Goal: Task Accomplishment & Management: Complete application form

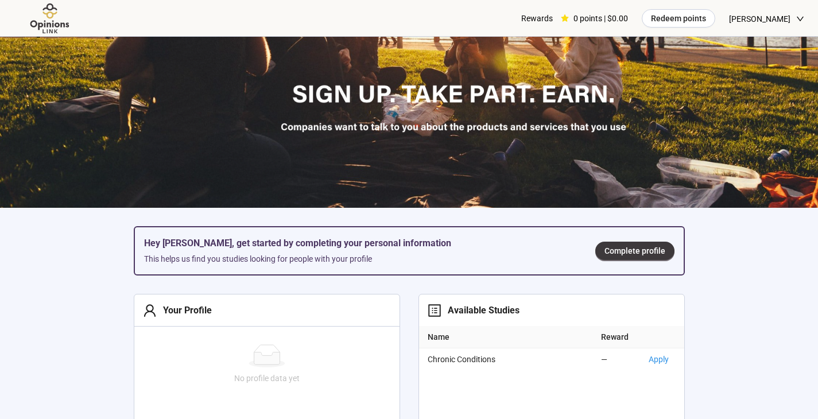
scroll to position [232, 0]
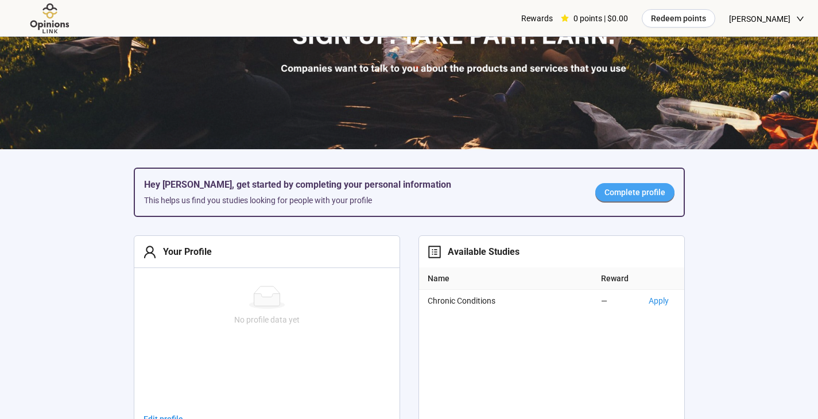
click at [620, 197] on span "Complete profile" at bounding box center [634, 192] width 61 height 13
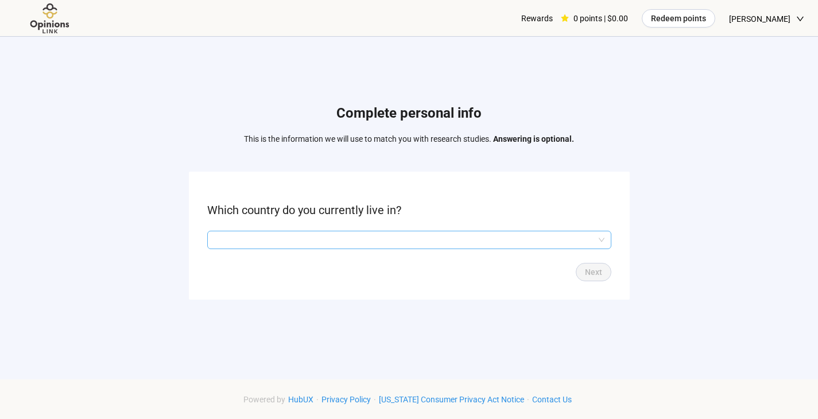
click at [400, 234] on input "search" at bounding box center [409, 239] width 390 height 17
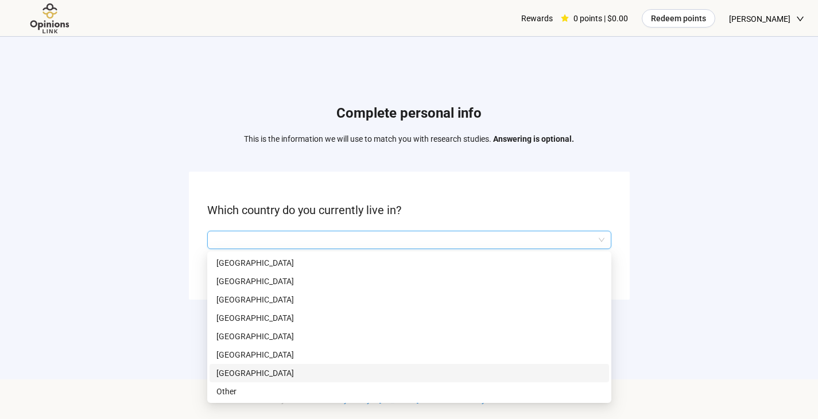
click at [352, 368] on p "[GEOGRAPHIC_DATA]" at bounding box center [409, 373] width 386 height 13
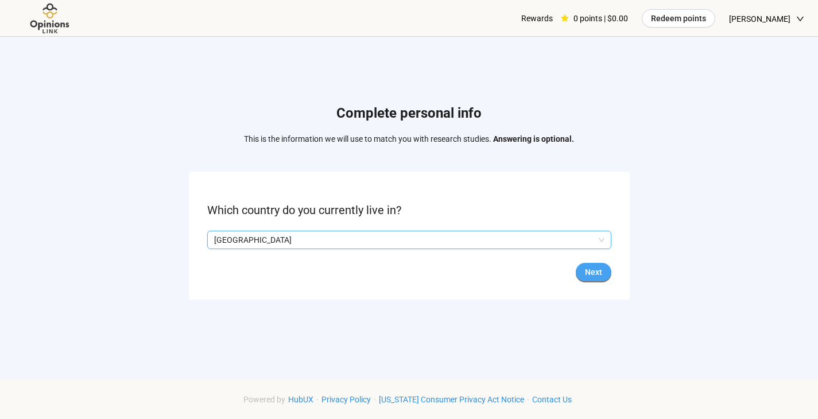
click at [588, 273] on span "Next" at bounding box center [593, 272] width 17 height 13
click at [558, 238] on input "search" at bounding box center [409, 239] width 390 height 17
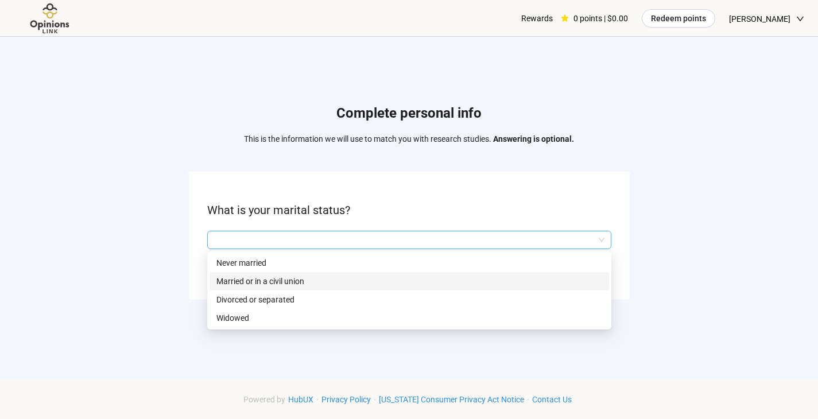
click at [301, 283] on p "Married or in a civil union" at bounding box center [409, 281] width 386 height 13
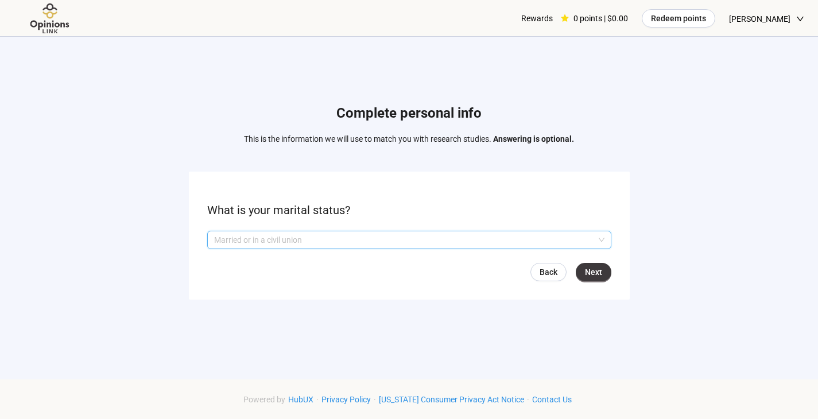
click at [595, 237] on span "Married or in a civil union" at bounding box center [409, 239] width 390 height 17
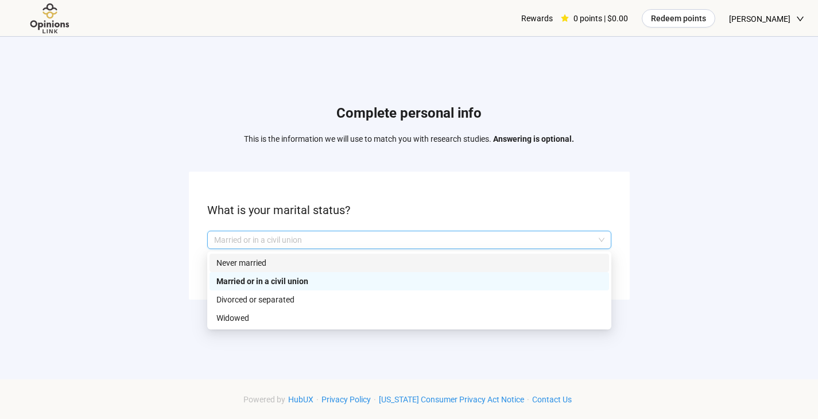
click at [399, 259] on p "Never married" at bounding box center [409, 263] width 386 height 13
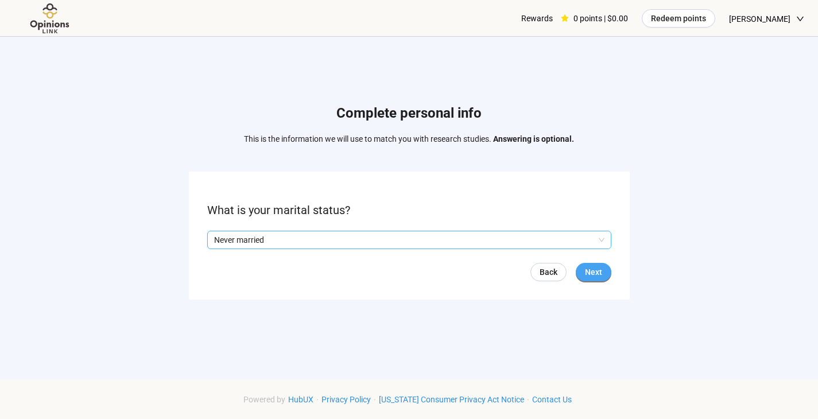
click at [592, 271] on span "Next" at bounding box center [593, 272] width 17 height 13
click at [352, 233] on input "search" at bounding box center [409, 239] width 390 height 17
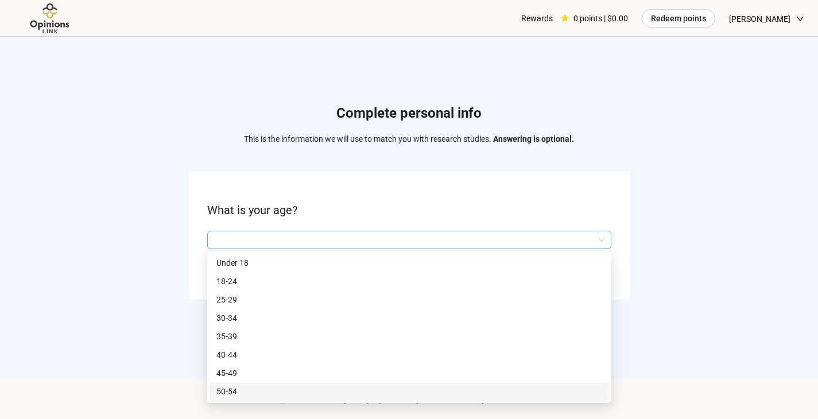
click at [285, 387] on p "50-54" at bounding box center [409, 391] width 386 height 13
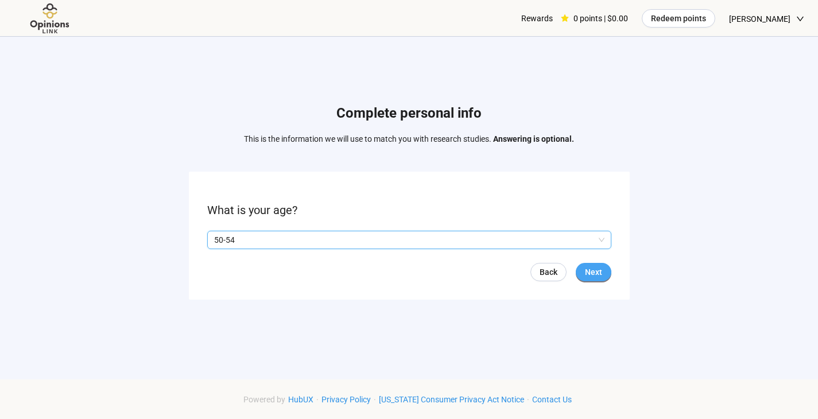
click at [584, 274] on button "Next" at bounding box center [594, 272] width 36 height 18
click at [592, 270] on span "Next" at bounding box center [593, 272] width 17 height 13
click at [340, 239] on input "search" at bounding box center [409, 239] width 390 height 17
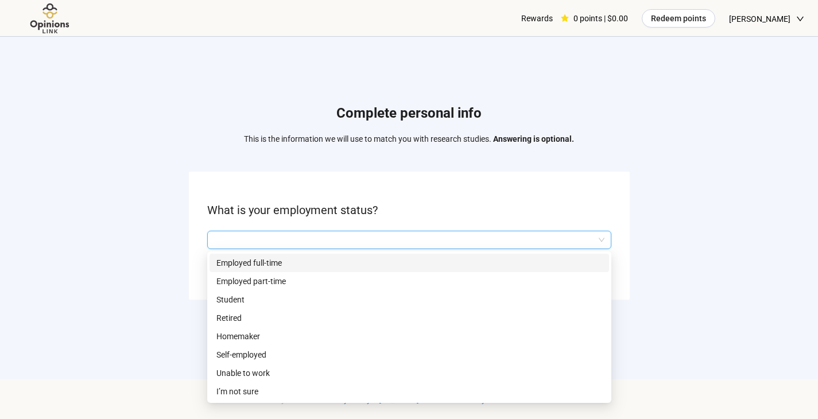
click at [329, 265] on p "Employed full-time" at bounding box center [409, 263] width 386 height 13
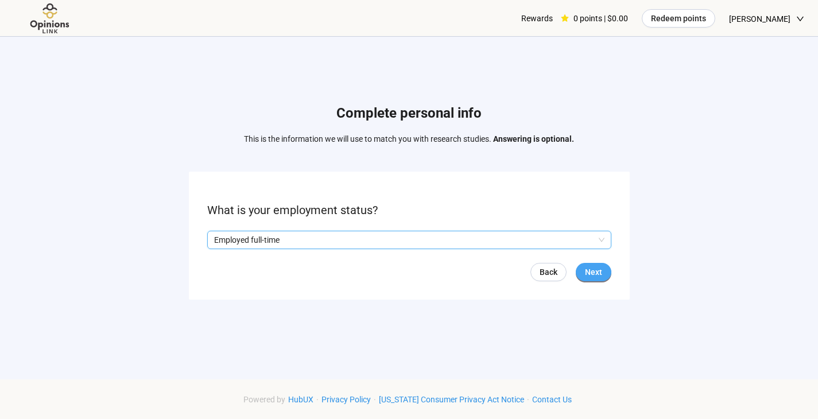
click at [601, 272] on span "Next" at bounding box center [593, 272] width 17 height 13
click at [317, 236] on input "search" at bounding box center [409, 239] width 390 height 17
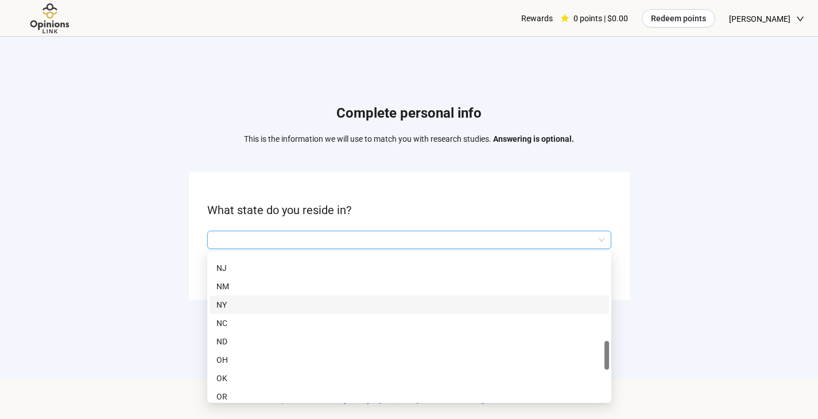
scroll to position [545, 0]
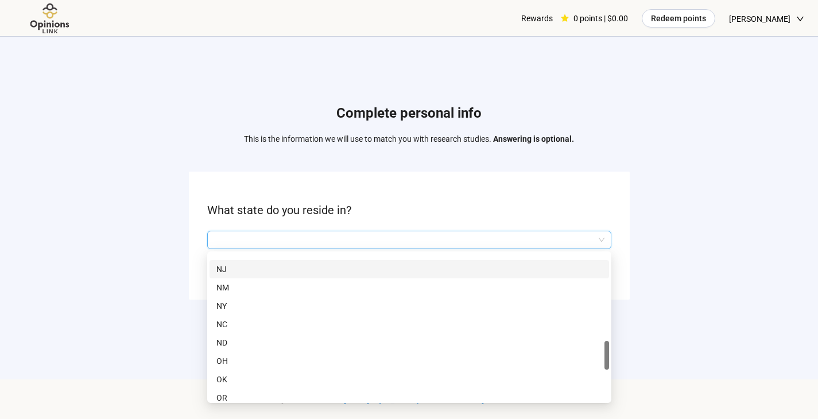
click at [231, 269] on p "NJ" at bounding box center [409, 269] width 386 height 13
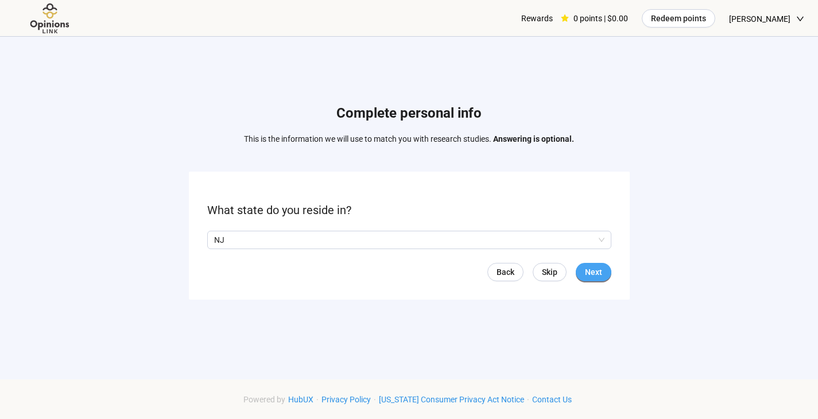
click at [593, 271] on span "Next" at bounding box center [593, 272] width 17 height 13
click at [418, 236] on input "search" at bounding box center [409, 239] width 390 height 17
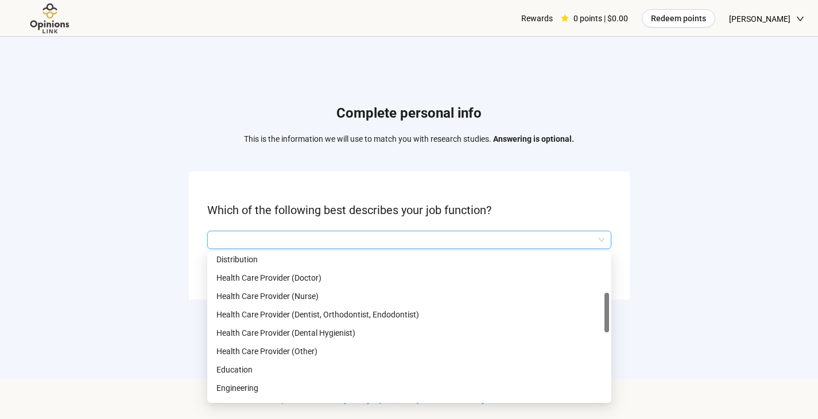
scroll to position [167, 0]
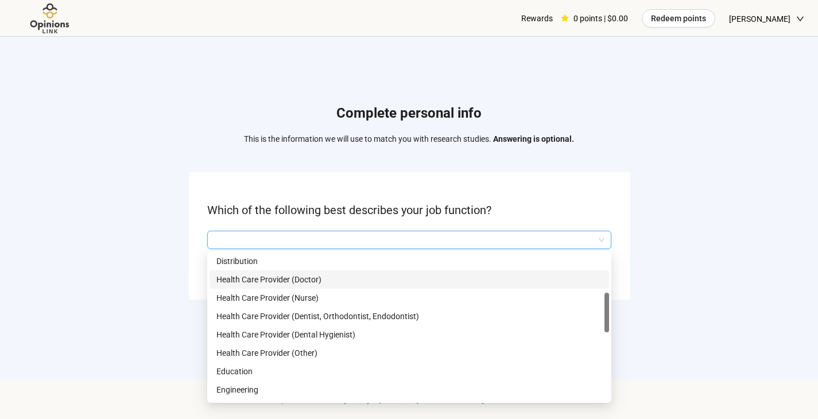
click at [306, 278] on p "Health Care Provider (Doctor)" at bounding box center [409, 279] width 386 height 13
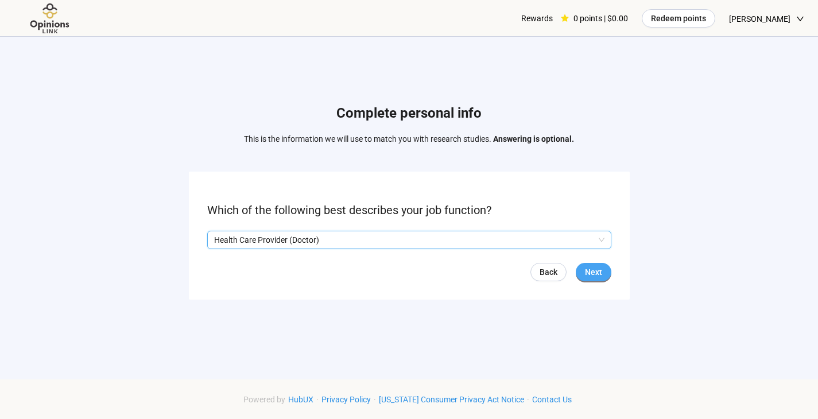
click at [600, 270] on span "Next" at bounding box center [593, 272] width 17 height 13
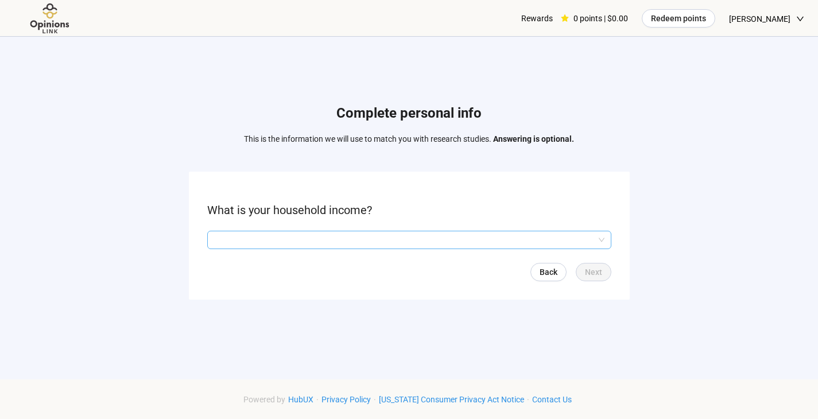
click at [355, 237] on input "search" at bounding box center [409, 239] width 390 height 17
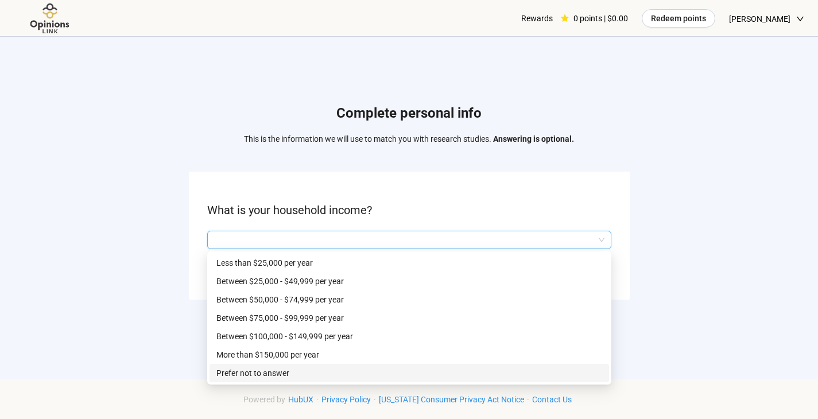
click at [302, 376] on p "Prefer not to answer" at bounding box center [409, 373] width 386 height 13
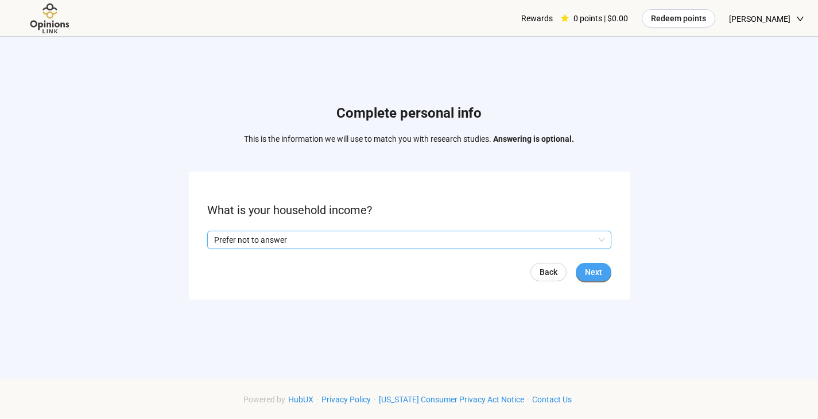
click at [595, 269] on span "Next" at bounding box center [593, 272] width 17 height 13
click at [366, 236] on input "search" at bounding box center [409, 239] width 390 height 17
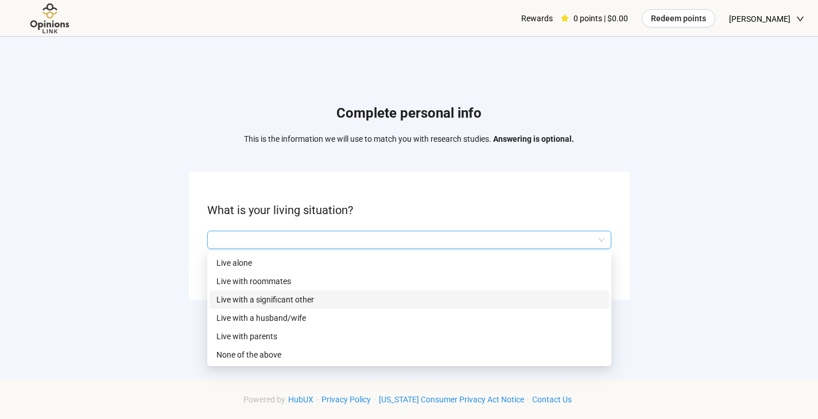
click at [316, 298] on p "Live with a significant other" at bounding box center [409, 299] width 386 height 13
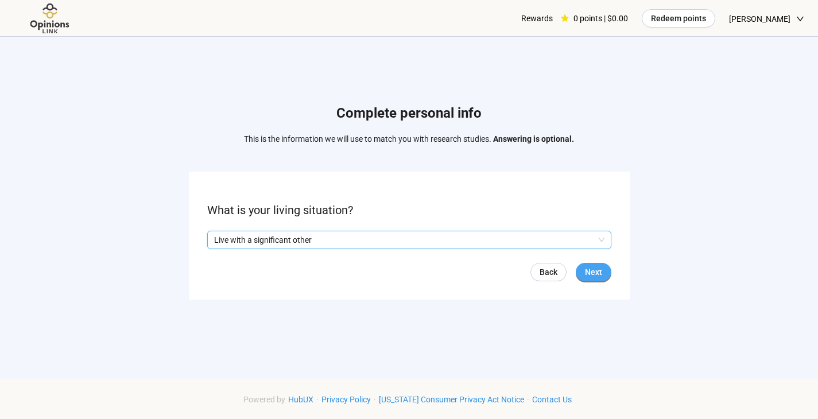
click at [597, 271] on span "Next" at bounding box center [593, 272] width 17 height 13
click at [568, 238] on input "search" at bounding box center [409, 239] width 390 height 17
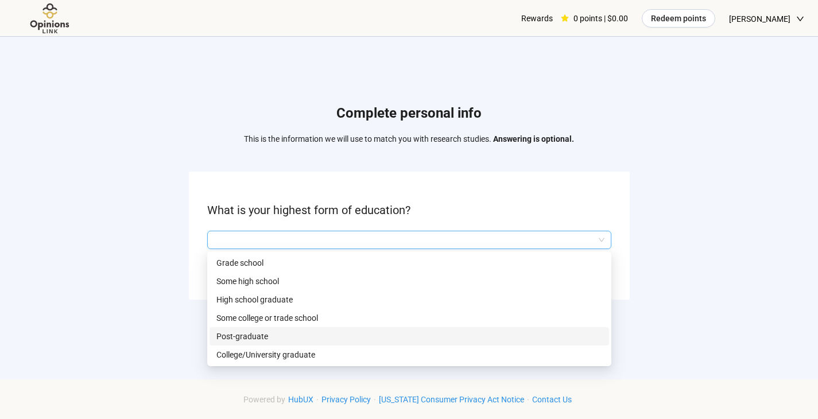
click at [325, 337] on p "Post-graduate" at bounding box center [409, 336] width 386 height 13
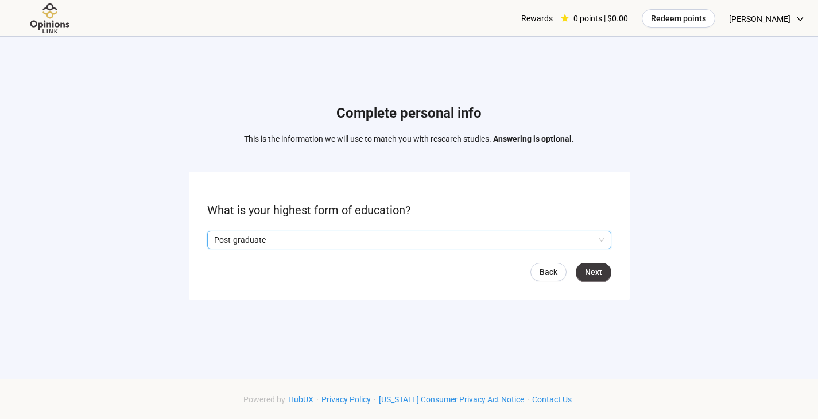
click at [578, 246] on p "Post-graduate" at bounding box center [404, 239] width 380 height 17
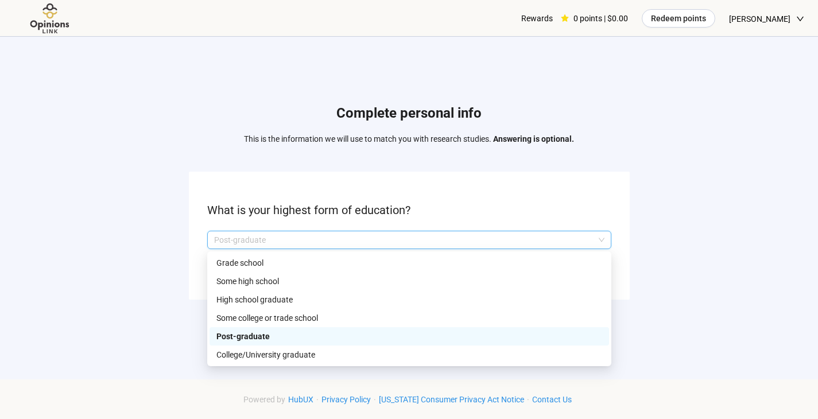
click at [355, 339] on p "Post-graduate" at bounding box center [409, 336] width 386 height 13
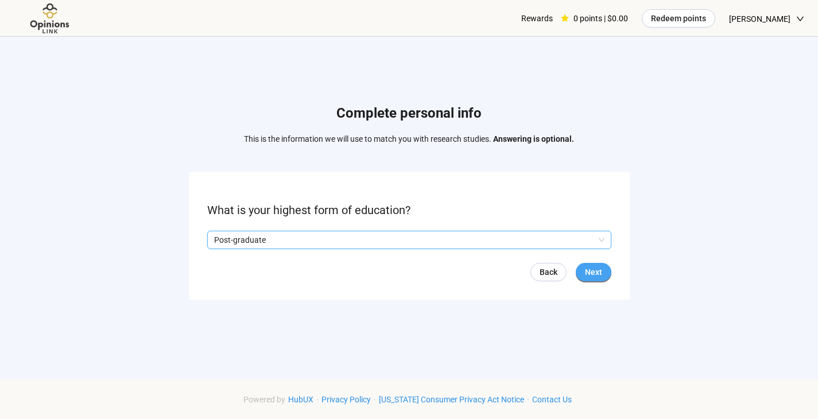
click at [591, 270] on span "Next" at bounding box center [593, 272] width 17 height 13
click at [417, 237] on input "search" at bounding box center [409, 239] width 390 height 17
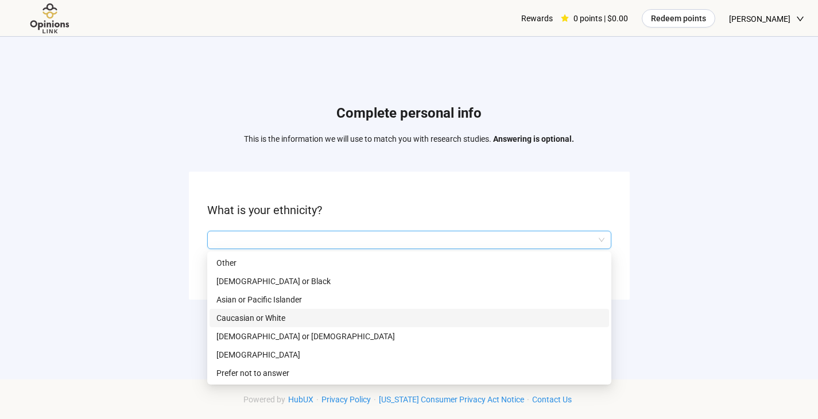
click at [348, 321] on p "Caucasian or White" at bounding box center [409, 318] width 386 height 13
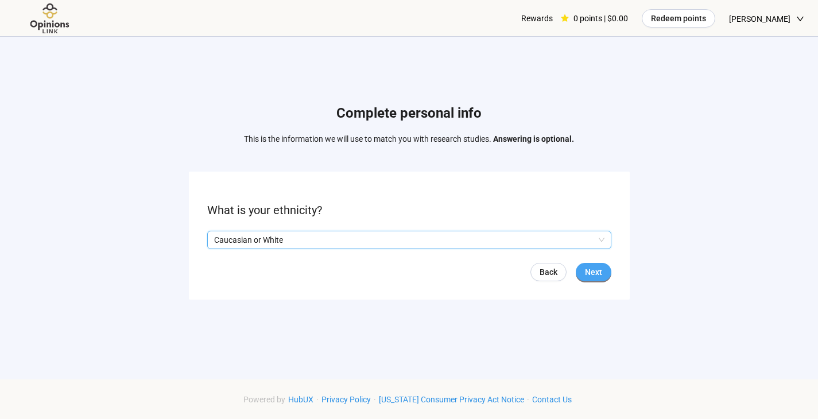
click at [587, 269] on span "Next" at bounding box center [593, 272] width 17 height 13
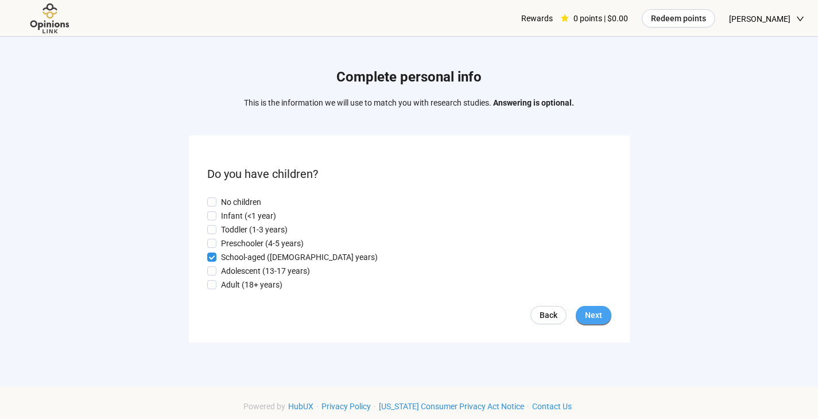
click at [593, 310] on span "Next" at bounding box center [593, 315] width 17 height 13
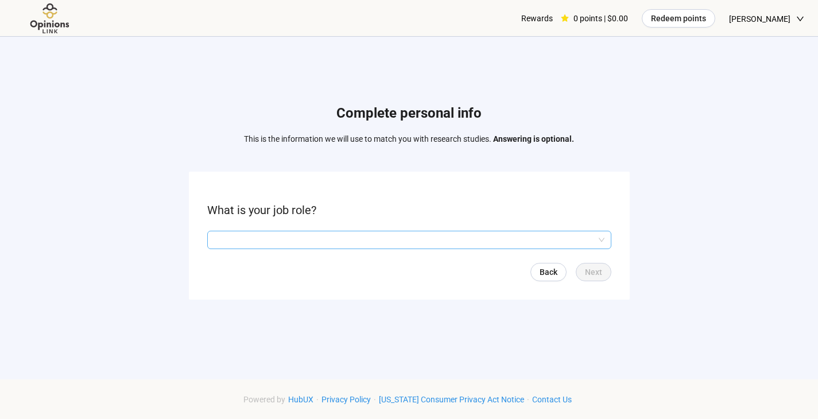
click at [389, 241] on input "search" at bounding box center [409, 239] width 390 height 17
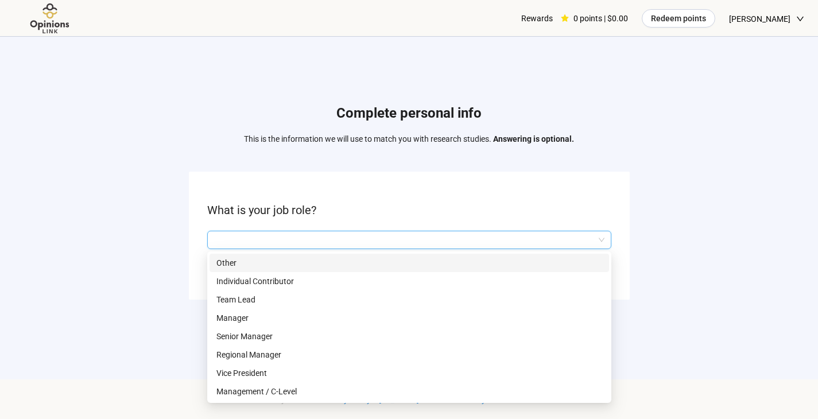
click at [261, 262] on p "Other" at bounding box center [409, 263] width 386 height 13
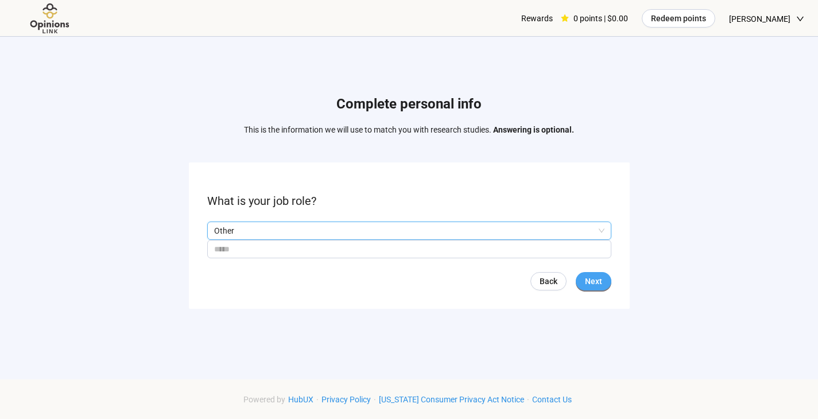
click at [598, 282] on span "Next" at bounding box center [593, 281] width 17 height 13
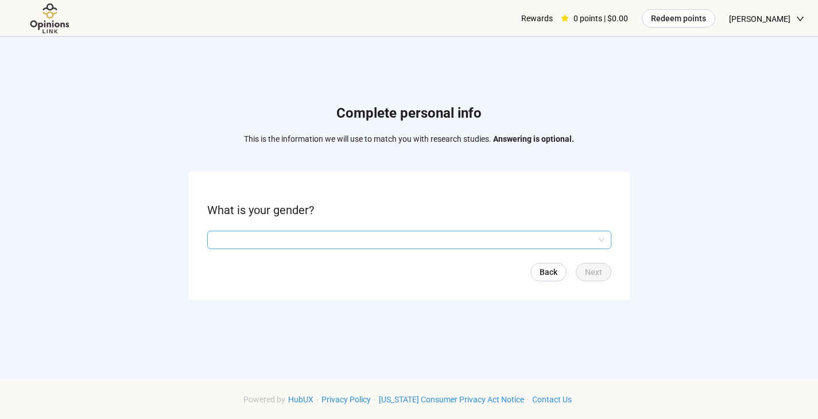
click at [492, 241] on input "search" at bounding box center [409, 239] width 390 height 17
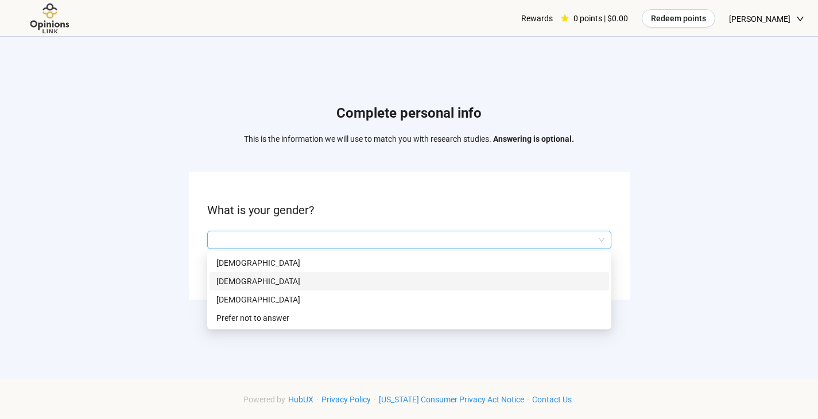
click at [414, 279] on p "[DEMOGRAPHIC_DATA]" at bounding box center [409, 281] width 386 height 13
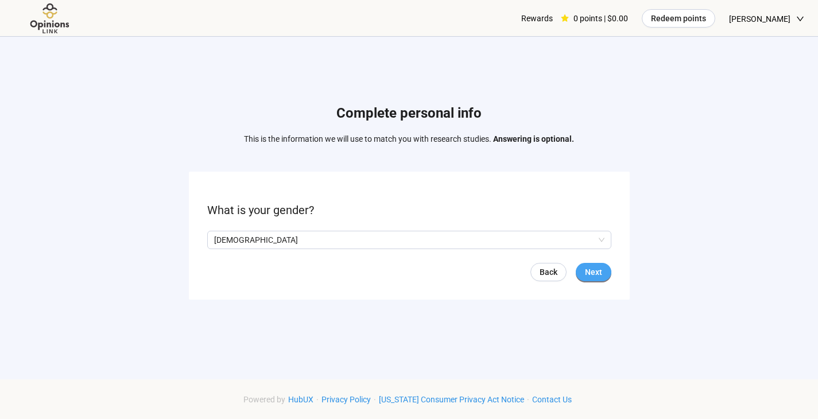
click at [592, 266] on span "Next" at bounding box center [593, 272] width 17 height 13
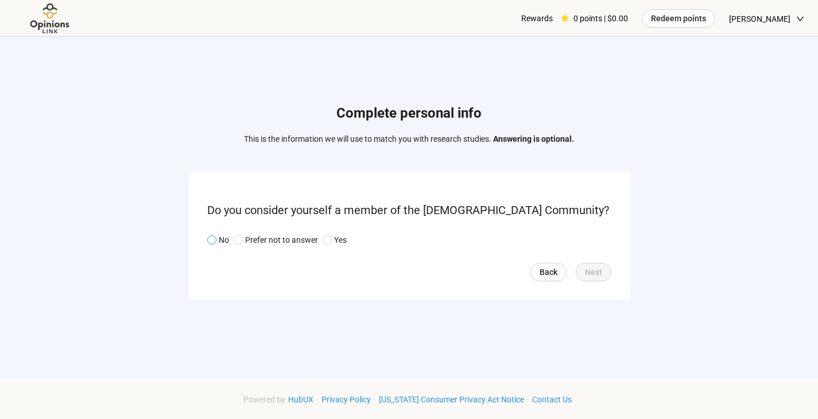
click at [215, 239] on span at bounding box center [211, 239] width 9 height 9
click at [596, 274] on span "Next" at bounding box center [593, 272] width 17 height 13
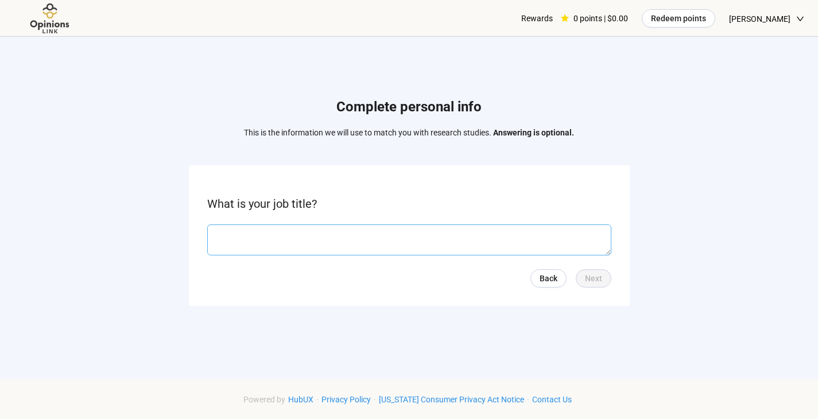
click at [349, 243] on textarea at bounding box center [409, 239] width 404 height 31
type textarea "*********"
click at [586, 278] on span "Next" at bounding box center [593, 278] width 17 height 13
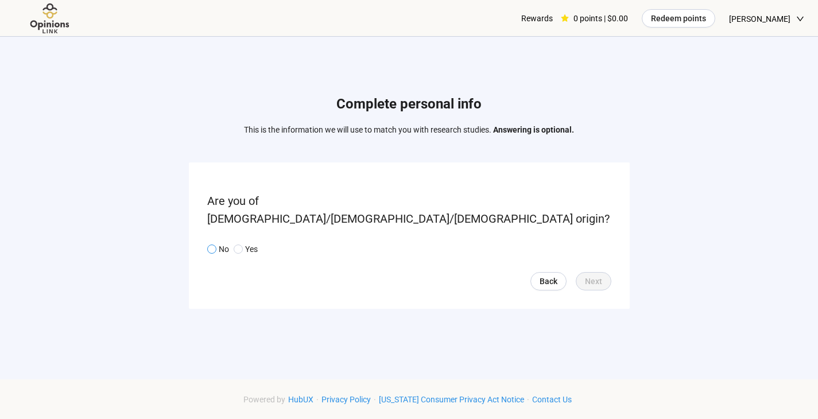
click at [214, 244] on span at bounding box center [211, 248] width 9 height 9
click at [588, 275] on span "Next" at bounding box center [593, 281] width 17 height 13
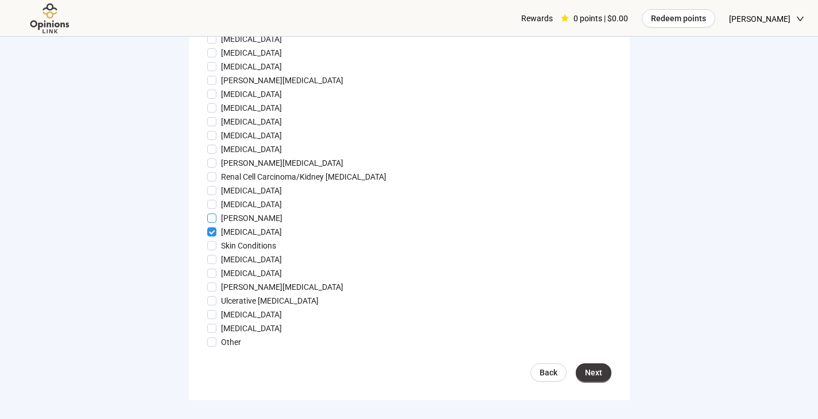
scroll to position [1137, 0]
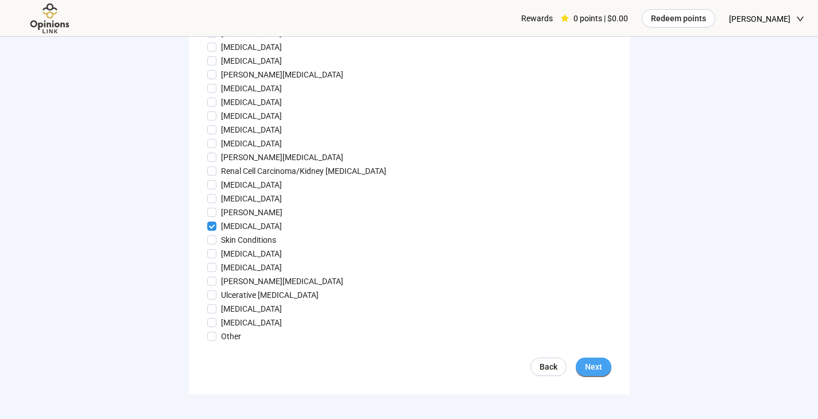
click at [599, 373] on span "Next" at bounding box center [593, 366] width 17 height 13
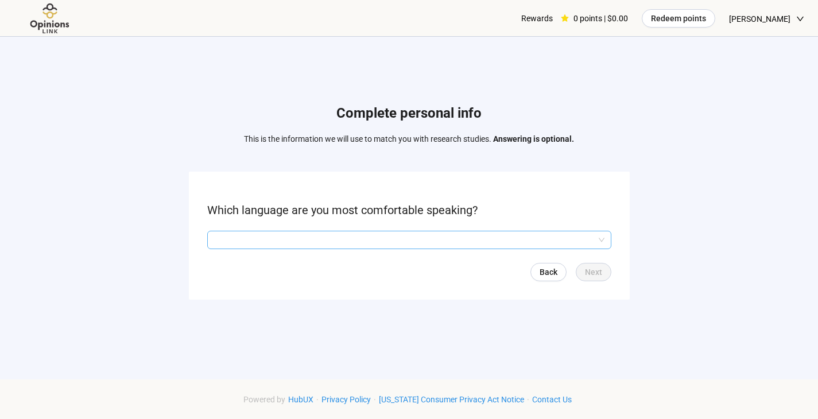
click at [402, 233] on input "search" at bounding box center [409, 239] width 390 height 17
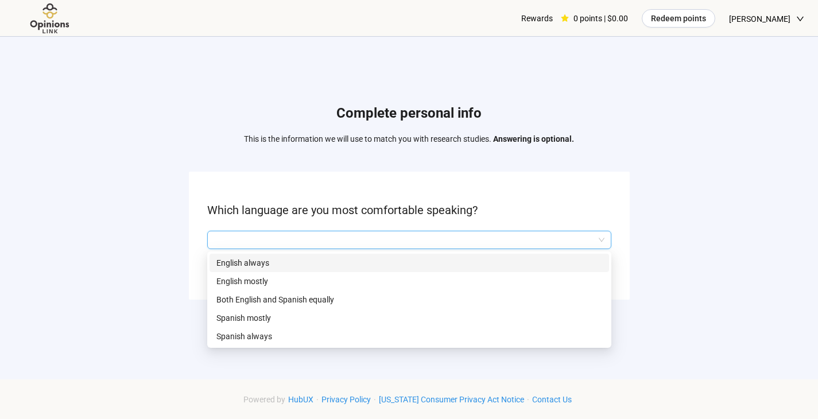
click at [351, 259] on p "English always" at bounding box center [409, 263] width 386 height 13
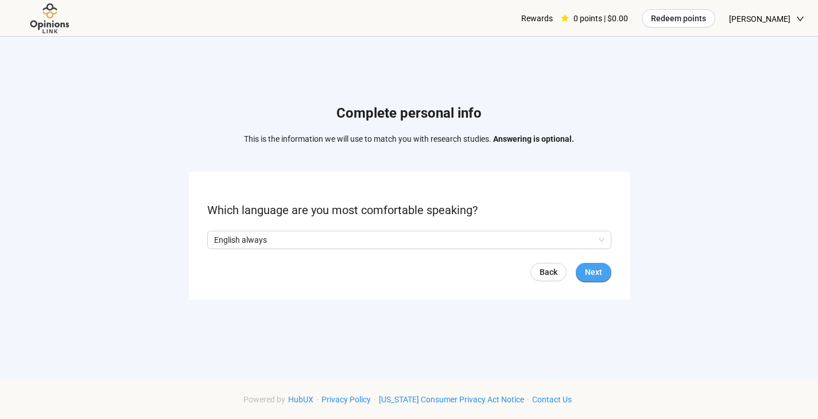
click at [595, 269] on span "Next" at bounding box center [593, 272] width 17 height 13
click at [596, 271] on span "Next" at bounding box center [593, 272] width 17 height 13
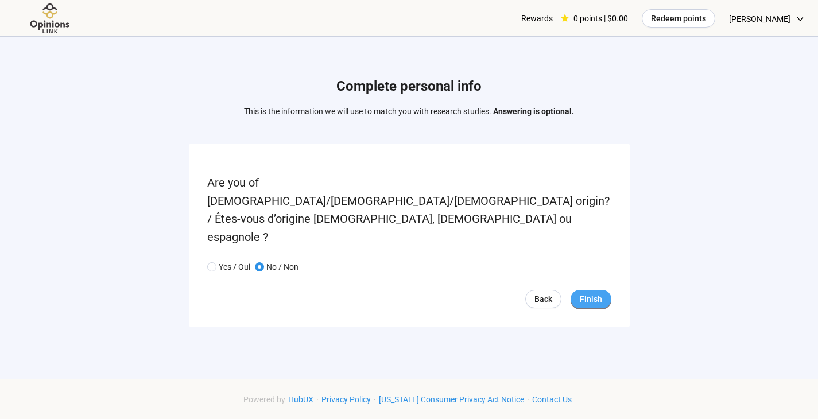
click at [596, 293] on span "Finish" at bounding box center [591, 299] width 22 height 13
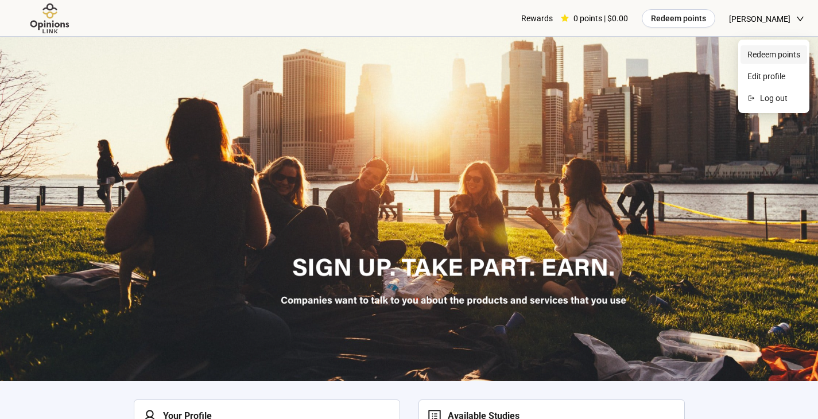
click at [770, 51] on span "Redeem points" at bounding box center [773, 54] width 53 height 13
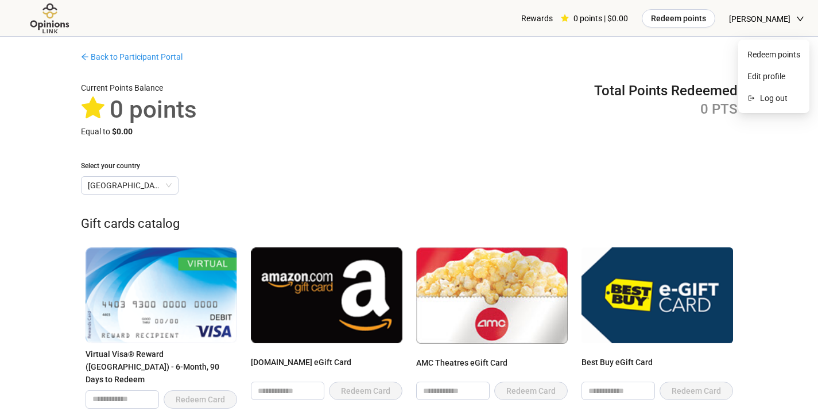
click at [779, 21] on span "[PERSON_NAME]" at bounding box center [759, 19] width 61 height 37
click at [766, 100] on span "Log out" at bounding box center [780, 98] width 40 height 13
